Goal: Information Seeking & Learning: Learn about a topic

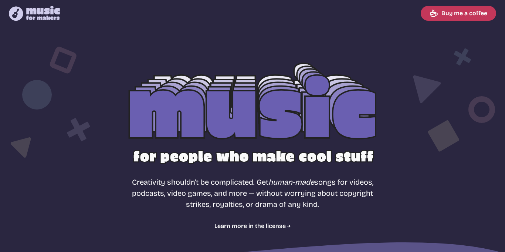
select select "most popular"
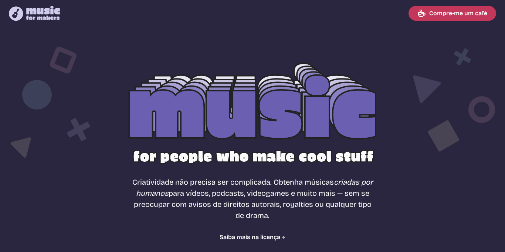
click at [229, 43] on section "Free, royalty-free music for videos, podcasts, video games, and more Criativida…" at bounding box center [252, 152] width 505 height 250
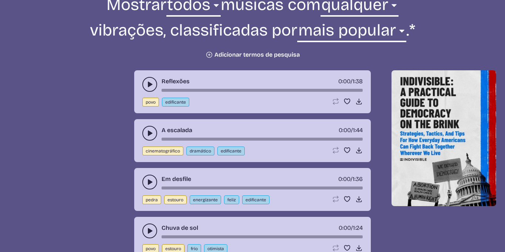
scroll to position [302, 0]
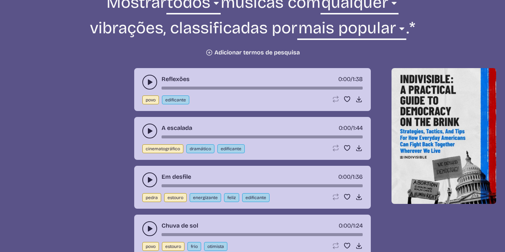
click at [210, 55] on icon "Plus icon" at bounding box center [209, 52] width 7 height 7
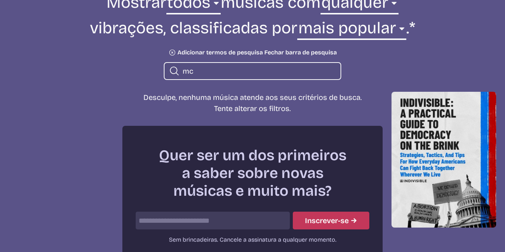
type input "m"
type input "x"
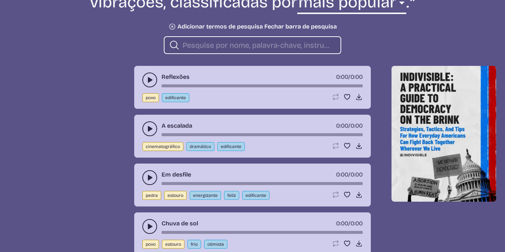
scroll to position [334, 0]
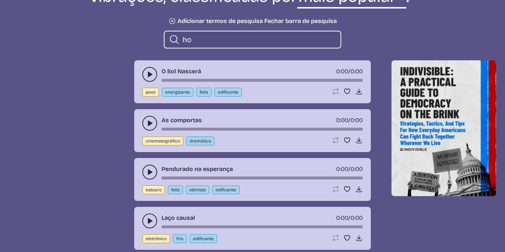
type input "h"
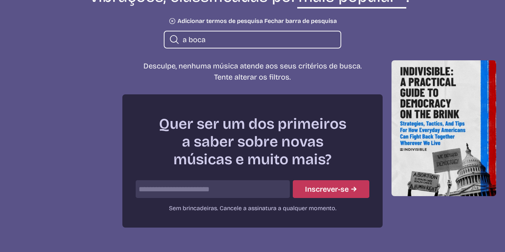
type input "a boca"
